Goal: Transaction & Acquisition: Purchase product/service

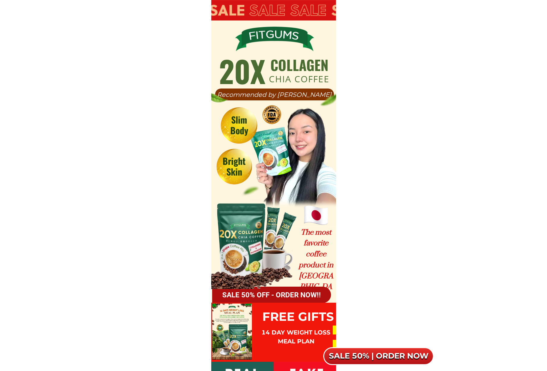
scroll to position [3184, 0]
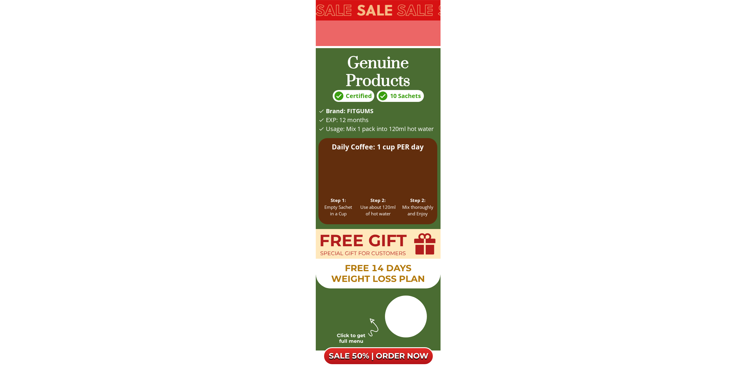
scroll to position [3001, 0]
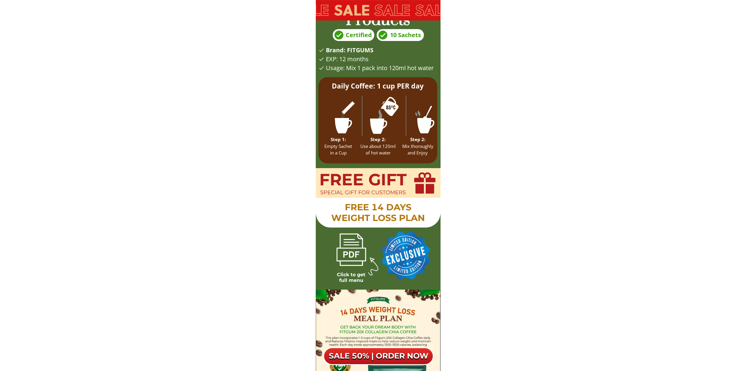
click at [364, 252] on div at bounding box center [351, 249] width 44 height 44
click at [351, 256] on div at bounding box center [351, 249] width 44 height 44
click at [351, 238] on div at bounding box center [351, 249] width 44 height 44
click at [353, 258] on div at bounding box center [351, 249] width 44 height 44
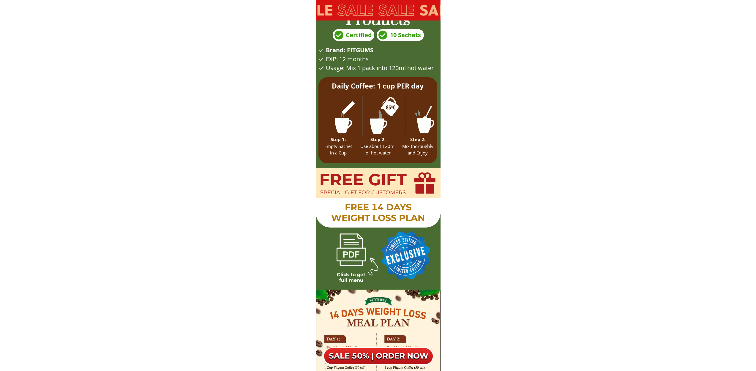
click at [377, 248] on div at bounding box center [435, 255] width 128 height 64
click at [392, 256] on div at bounding box center [435, 255] width 128 height 64
click at [410, 260] on div at bounding box center [435, 255] width 128 height 64
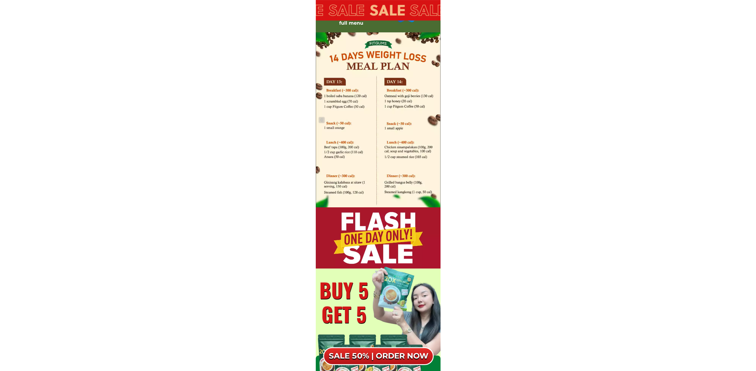
scroll to position [3234, 0]
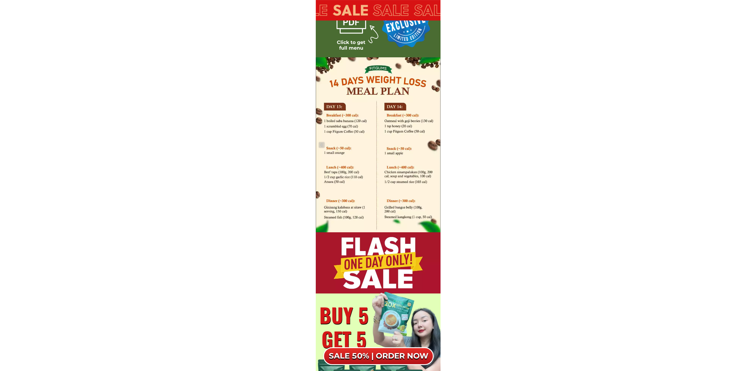
drag, startPoint x: 382, startPoint y: 158, endPoint x: 447, endPoint y: 167, distance: 65.1
click at [422, 167] on div at bounding box center [378, 144] width 125 height 175
click at [320, 146] on img at bounding box center [322, 145] width 6 height 6
click at [321, 146] on img at bounding box center [322, 145] width 6 height 6
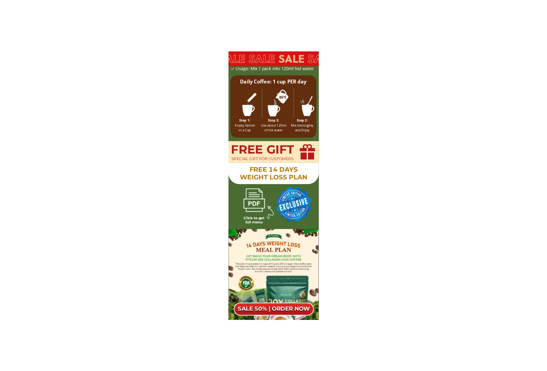
scroll to position [3040, 0]
